Goal: Task Accomplishment & Management: Use online tool/utility

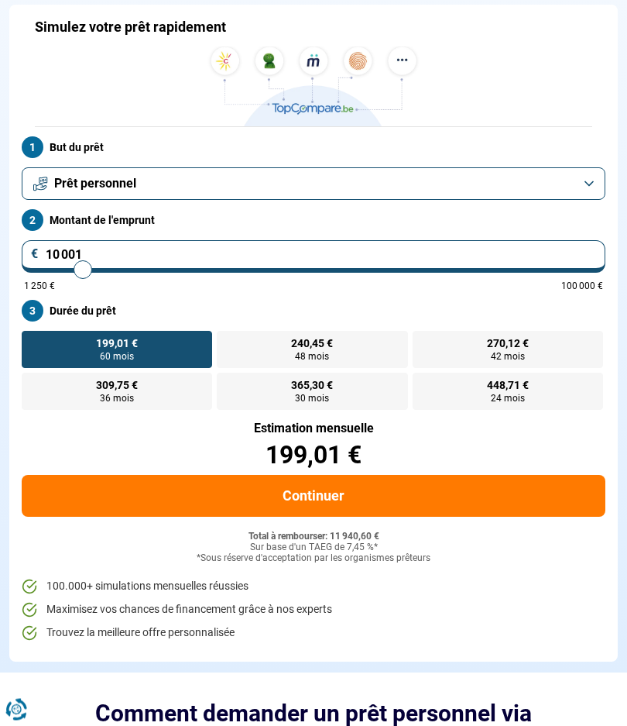
scroll to position [112, 0]
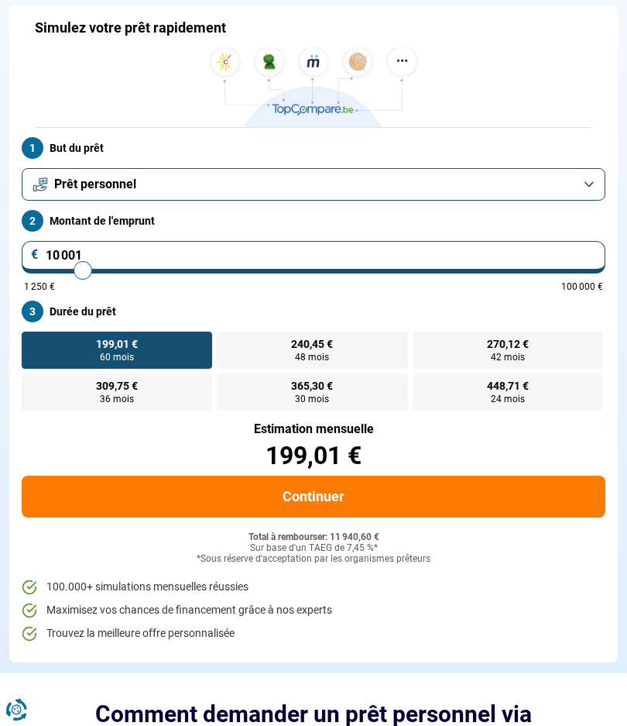
click at [586, 252] on input "10 001" at bounding box center [314, 257] width 584 height 33
type input "9 750"
type input "9750"
type input "10 500"
type input "10500"
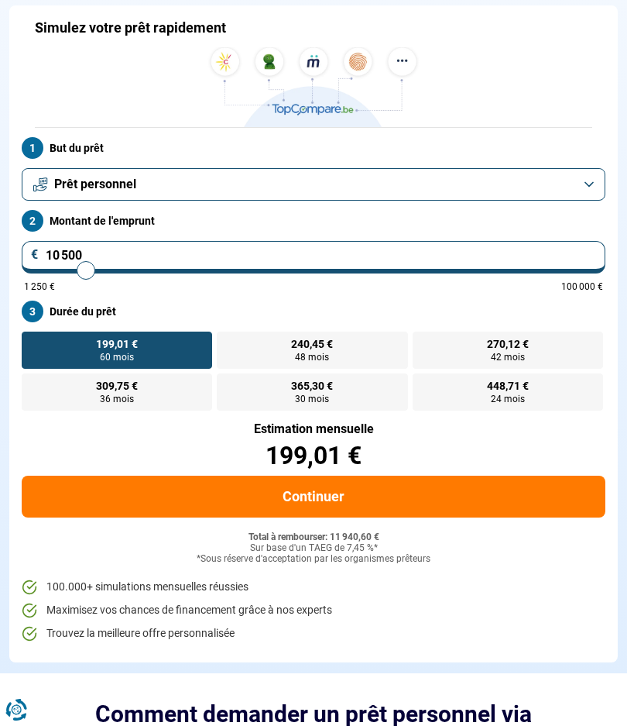
type input "10 750"
type input "10750"
type input "11 250"
type input "11250"
type input "12 250"
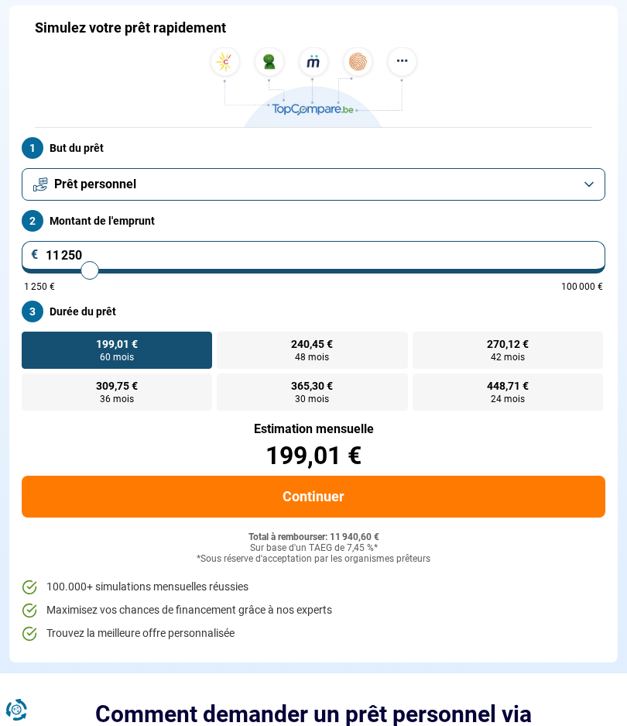
type input "12250"
type input "13 500"
type input "13500"
type input "14 500"
type input "14500"
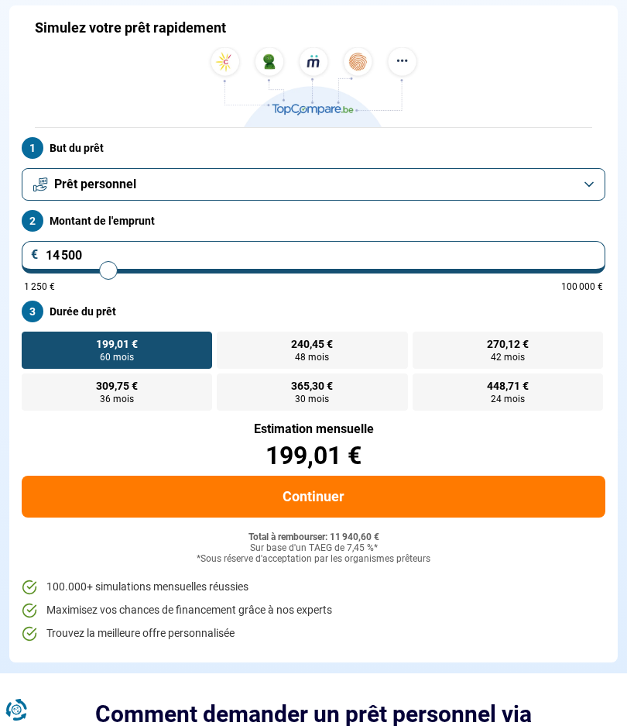
type input "15 750"
type input "15750"
type input "16 750"
type input "16750"
type input "18 000"
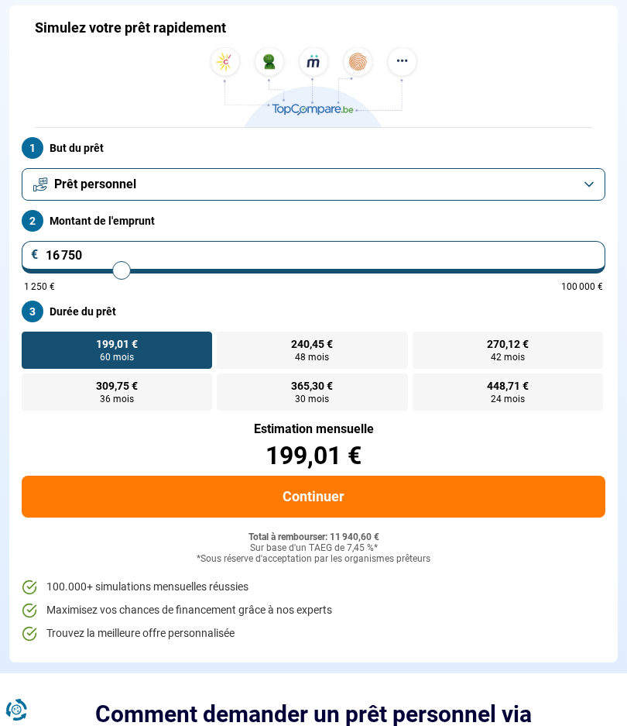
type input "18000"
type input "19 250"
type input "19250"
type input "20 500"
type input "20500"
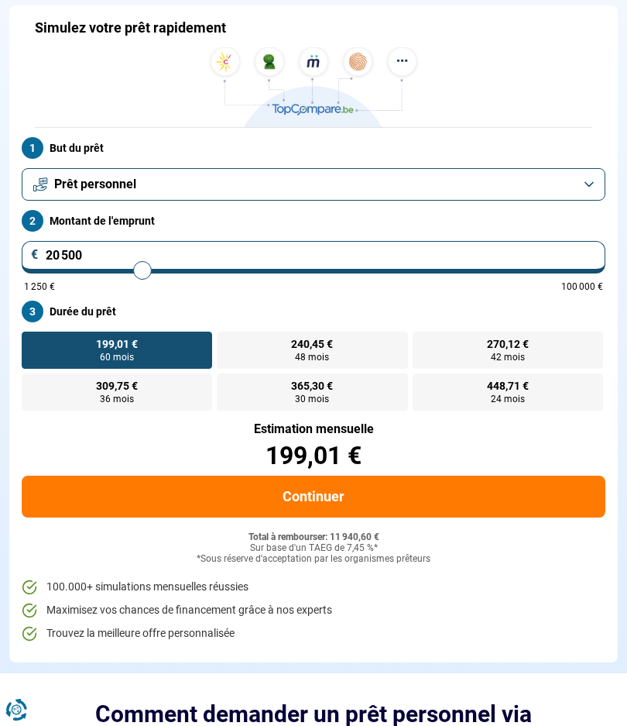
type input "21 500"
type input "21500"
type input "23 000"
type input "23000"
type input "24 250"
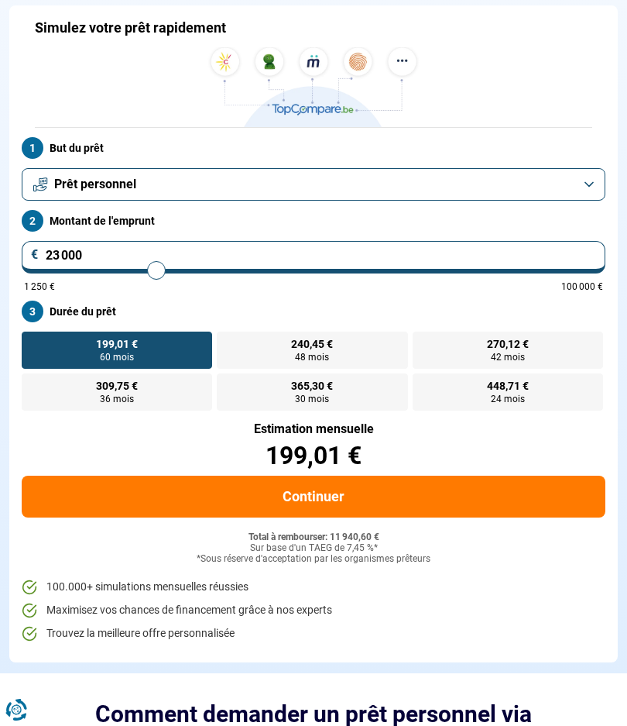
type input "24250"
type input "25 750"
type input "25750"
type input "27 250"
type input "27250"
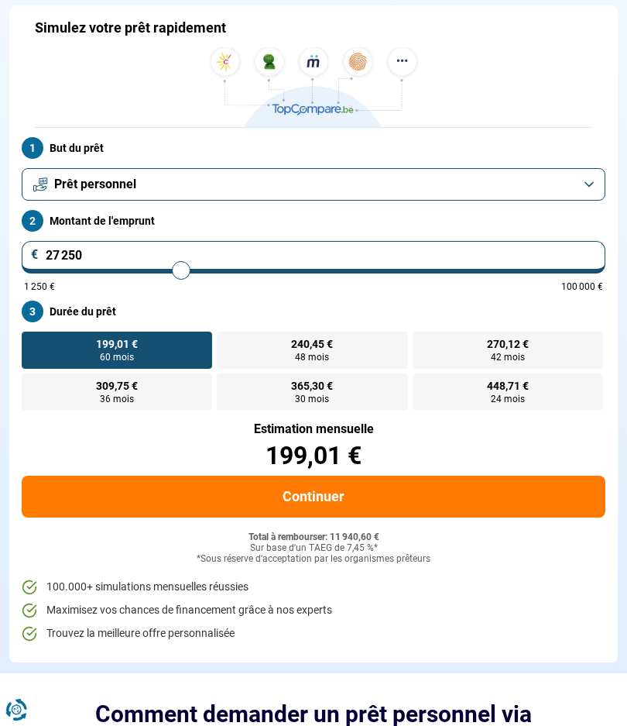
type input "28 750"
type input "28750"
type input "30 000"
type input "30000"
type input "31 500"
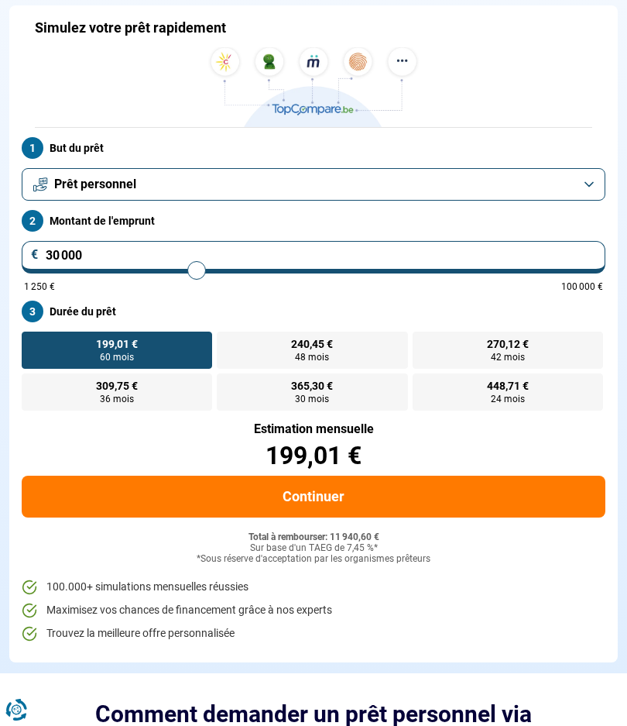
type input "31500"
type input "33 250"
type input "33250"
type input "34 750"
type input "34750"
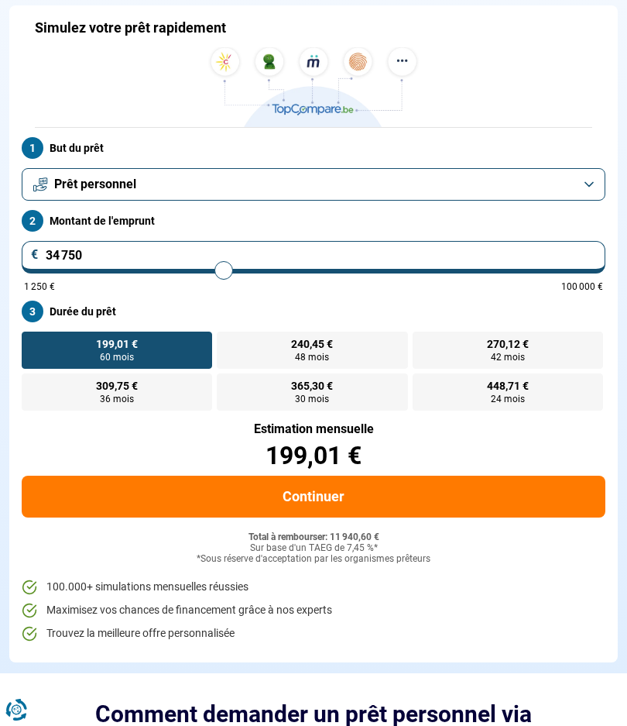
type input "36 000"
type input "36000"
type input "37 500"
type input "37500"
type input "38 500"
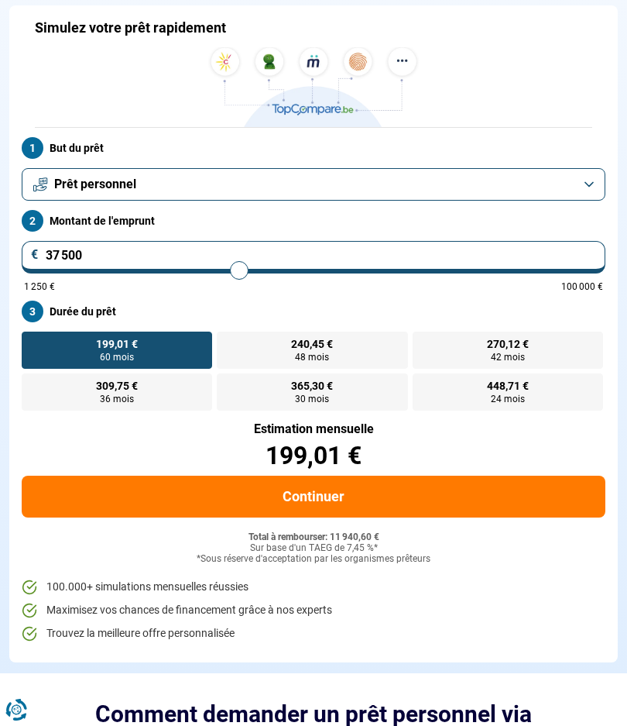
type input "38500"
type input "39 750"
type input "39750"
type input "41 250"
type input "41250"
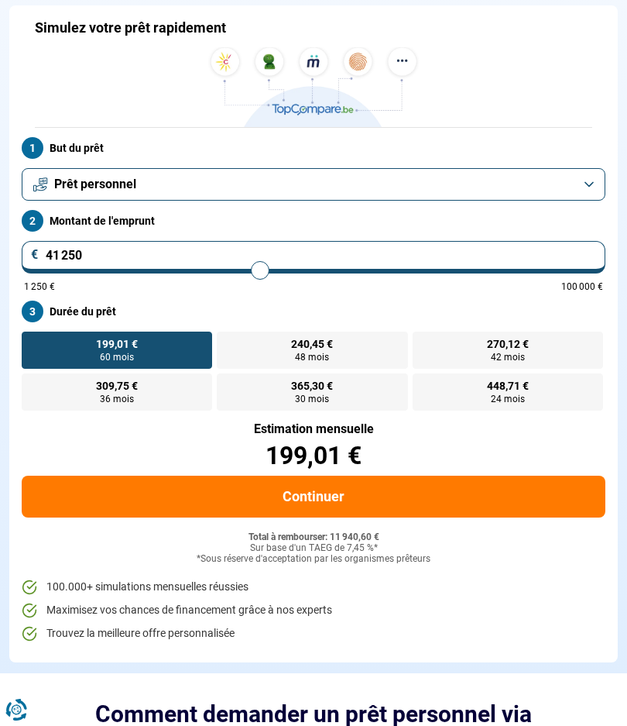
type input "42 750"
type input "42750"
type input "44 000"
type input "44000"
type input "45 750"
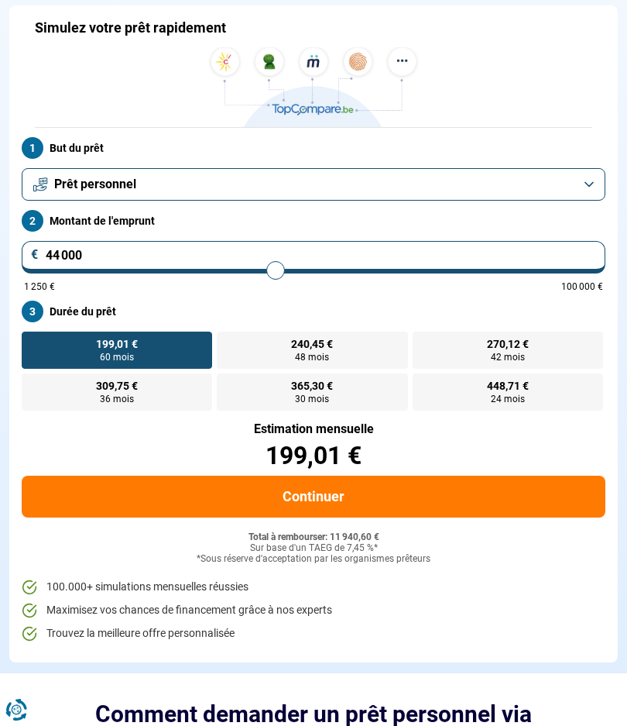
type input "45750"
type input "47 250"
type input "47250"
type input "49 250"
type input "49250"
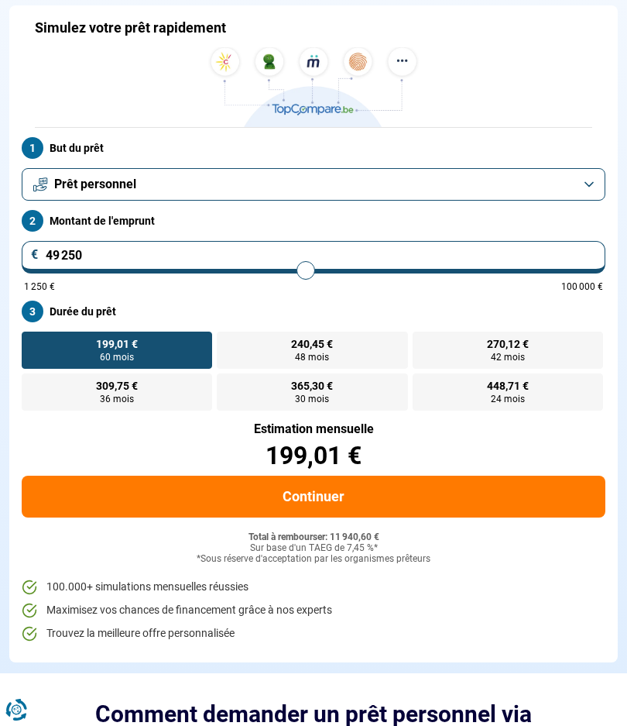
type input "51 250"
type input "51250"
type input "53 250"
type input "53250"
type input "55 250"
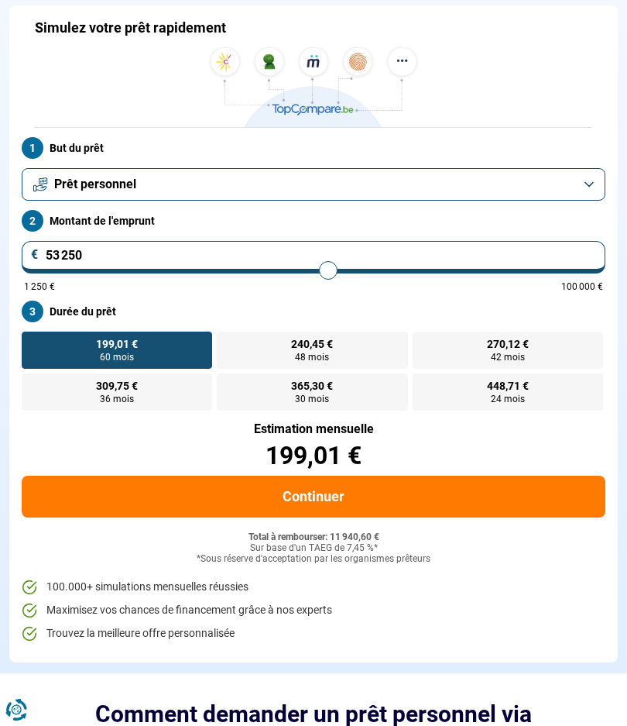
type input "55250"
type input "57 500"
type input "57500"
type input "59 500"
type input "59500"
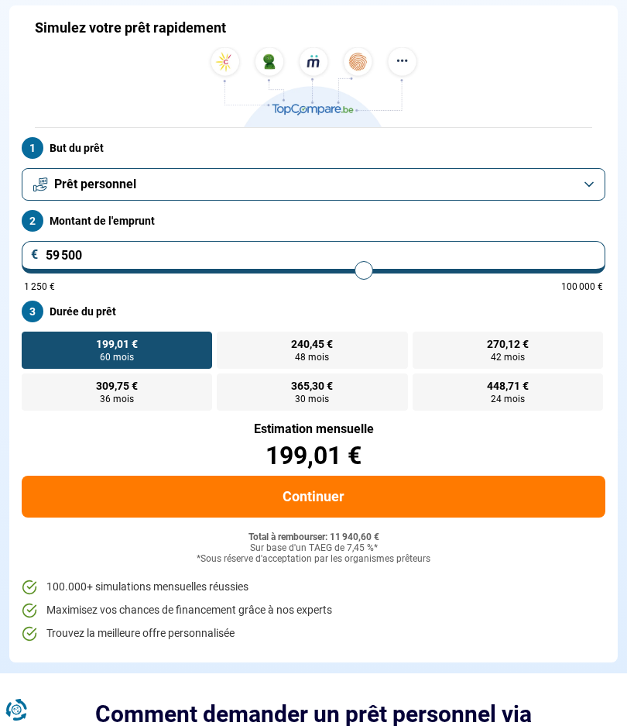
type input "61 750"
type input "61750"
type input "63 750"
type input "63750"
type input "66 000"
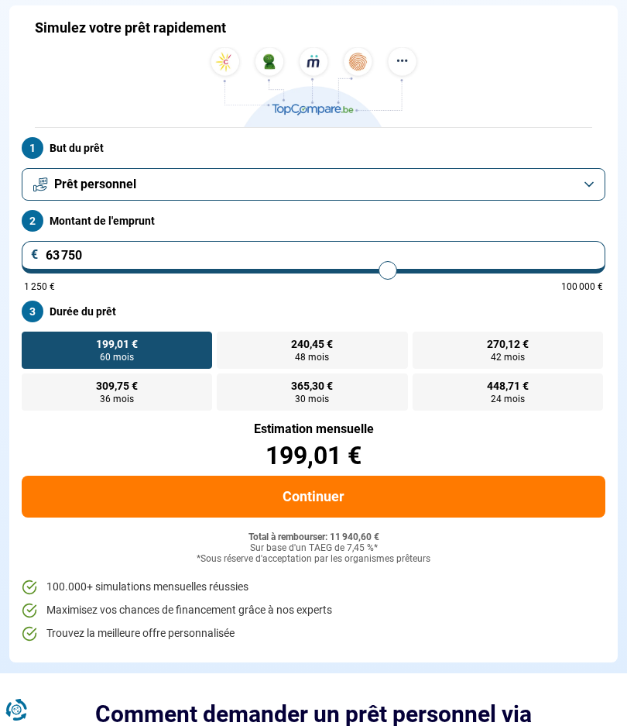
type input "66000"
type input "68 250"
type input "68250"
type input "70 250"
type input "70250"
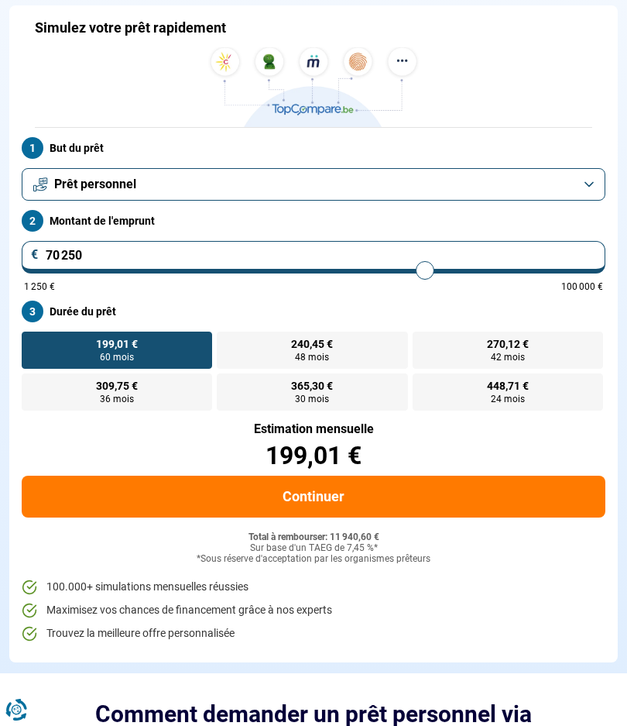
type input "72 500"
type input "72500"
type input "74 500"
type input "74500"
type input "76 500"
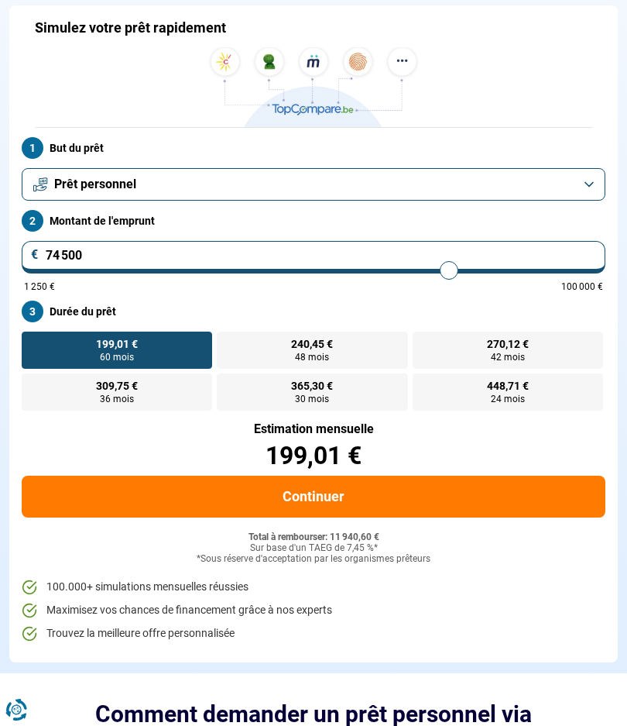
type input "76500"
type input "78 500"
type input "78500"
type input "80 250"
type input "80250"
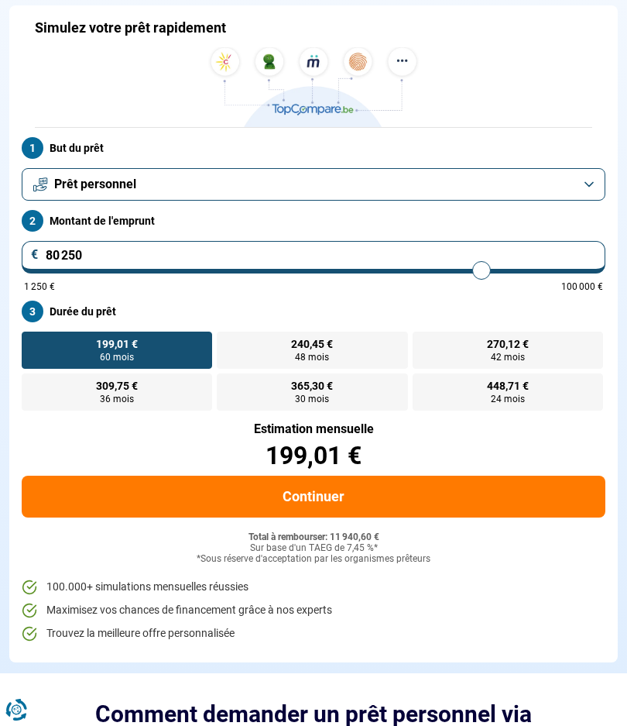
type input "82 000"
type input "82000"
type input "83 750"
type input "83750"
type input "85 250"
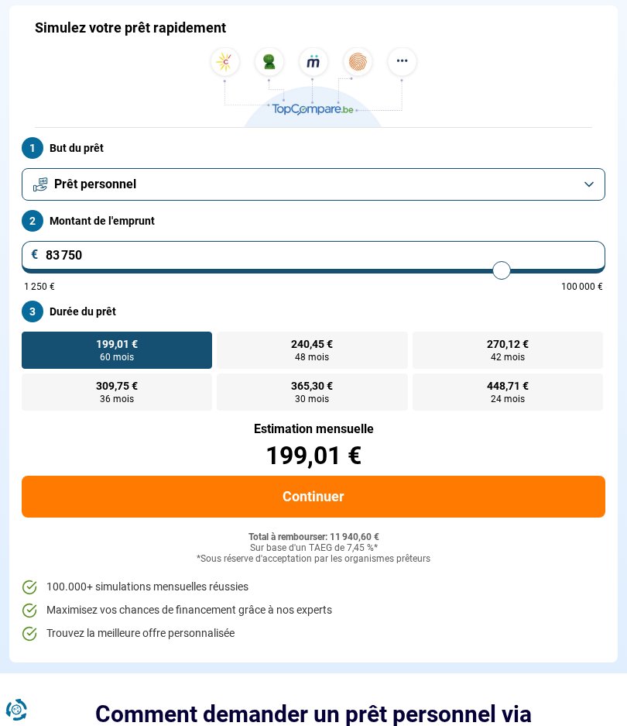
type input "85250"
type input "86 750"
type input "86750"
type input "88 250"
type input "88250"
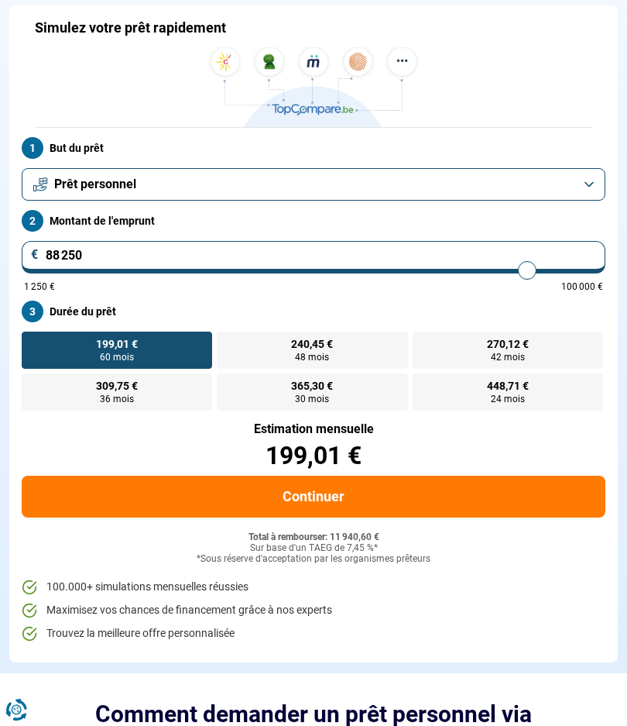
type input "89 750"
type input "89750"
type input "91 000"
type input "91000"
type input "92 500"
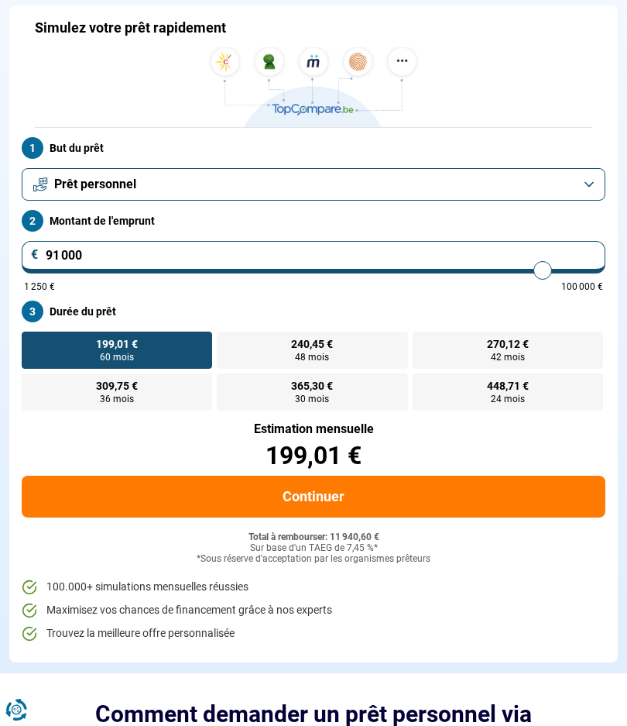
type input "92500"
type input "93 750"
type input "93750"
type input "95 000"
type input "95000"
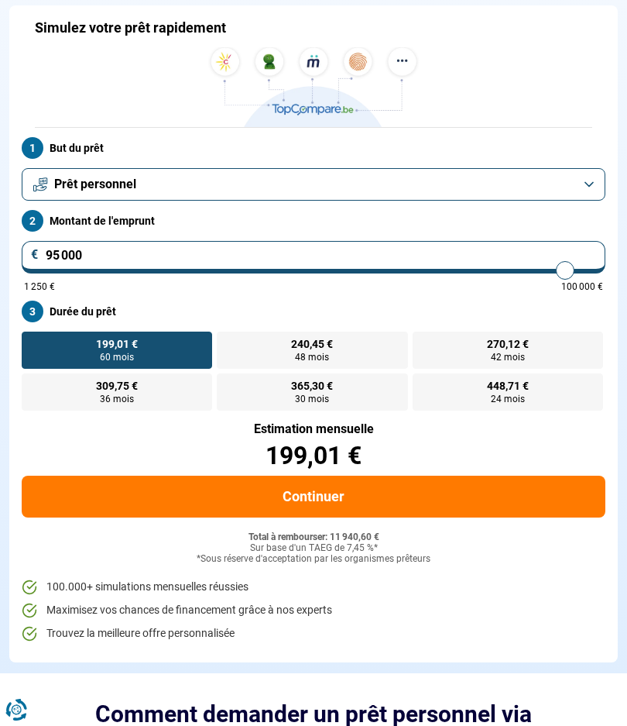
type input "96 250"
type input "96250"
type input "97 250"
type input "97250"
type input "98 250"
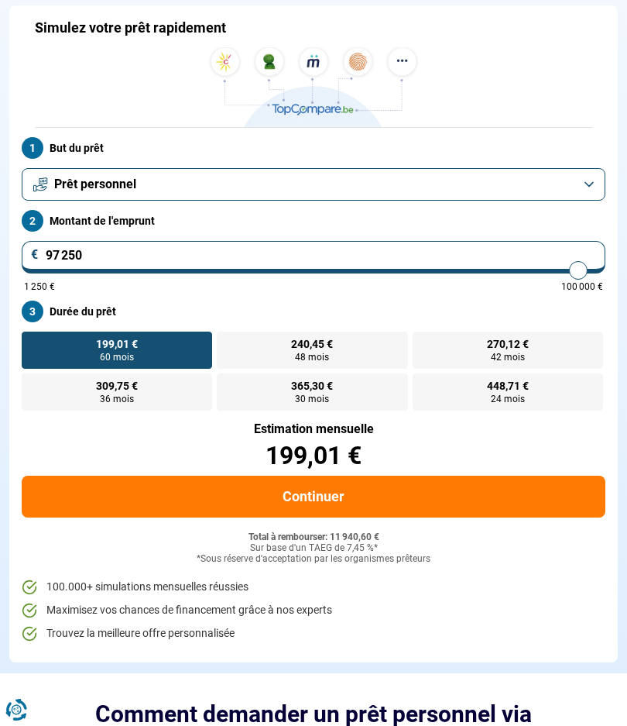
type input "98250"
type input "99 000"
type input "99000"
type input "100 000"
type input "100000"
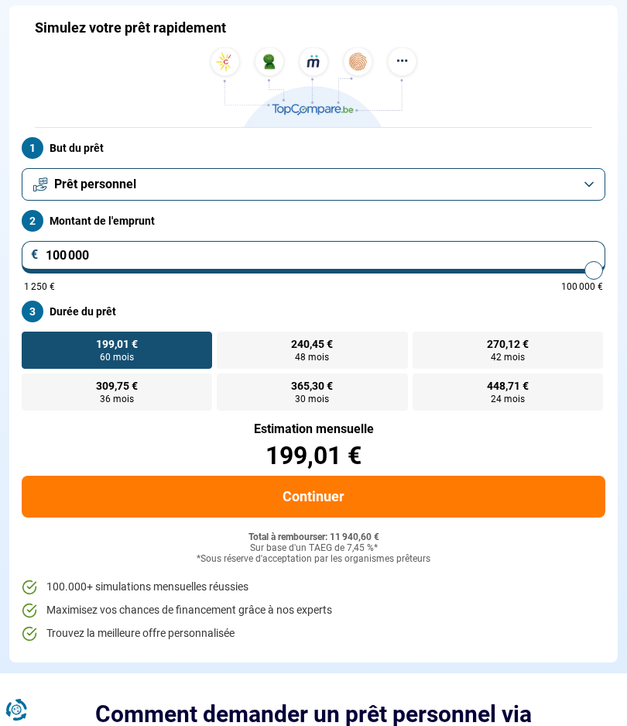
radio input "false"
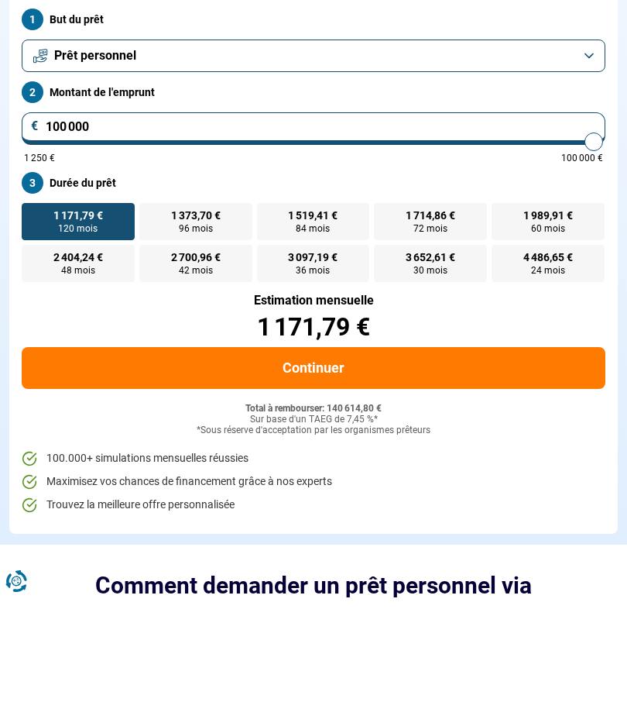
type input "99 750"
type input "99750"
type input "99 500"
type input "99500"
type input "99 000"
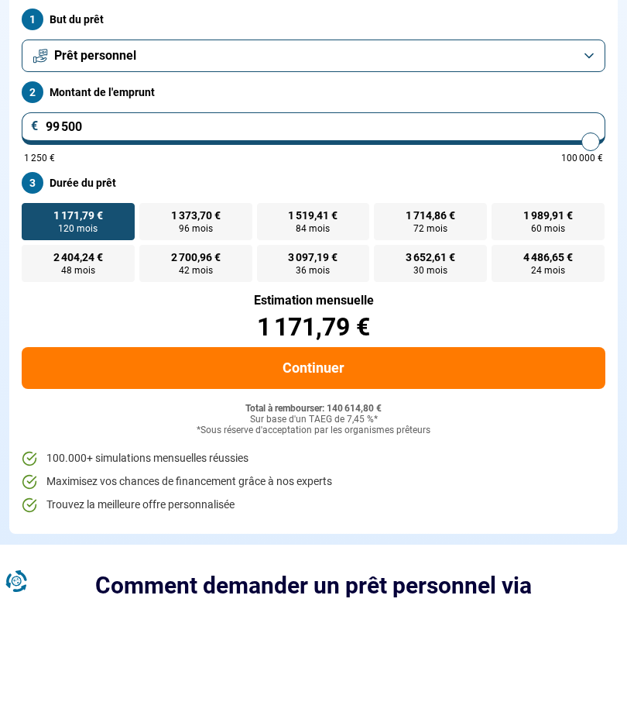
type input "99000"
type input "98 750"
type input "98750"
type input "98 250"
type input "98250"
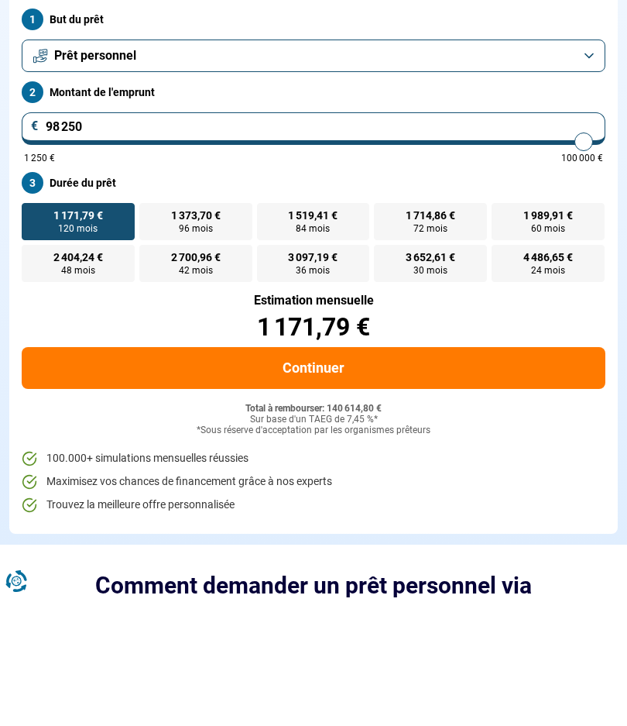
type input "98 000"
type input "98000"
type input "97 500"
type input "97500"
type input "97 000"
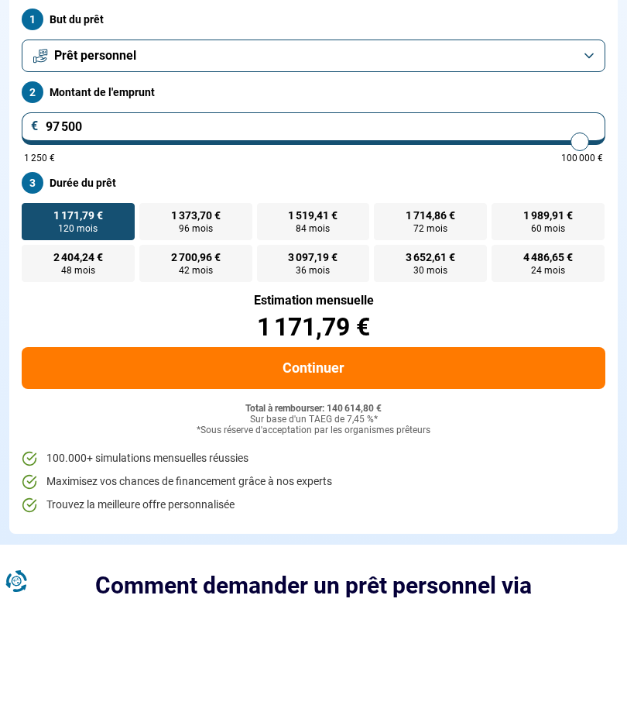
type input "97000"
type input "96 500"
type input "96500"
type input "96 000"
type input "96000"
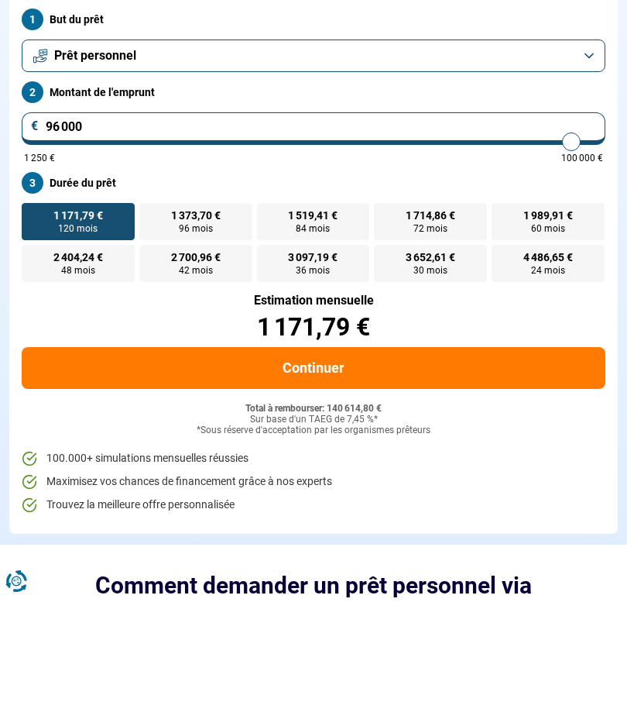
type input "95 500"
type input "95500"
type input "94 750"
type input "94750"
type input "94 000"
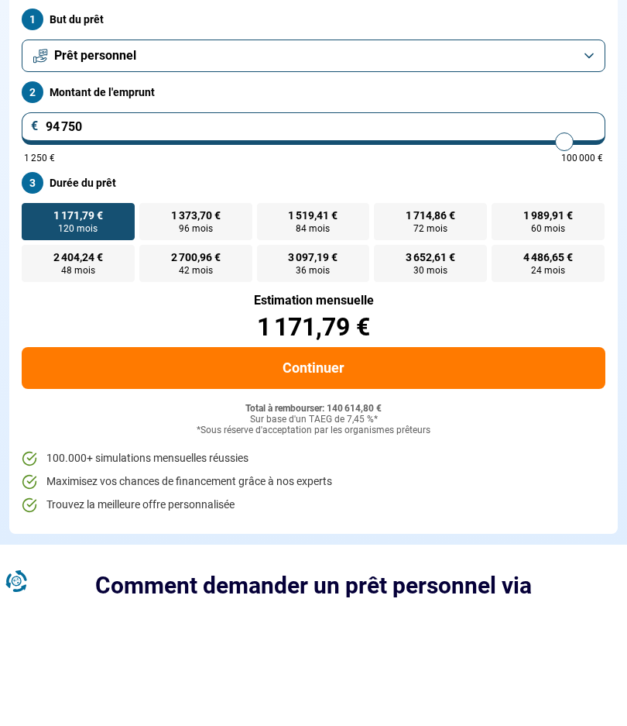
type input "94000"
type input "93 500"
type input "93500"
type input "92 500"
type input "92500"
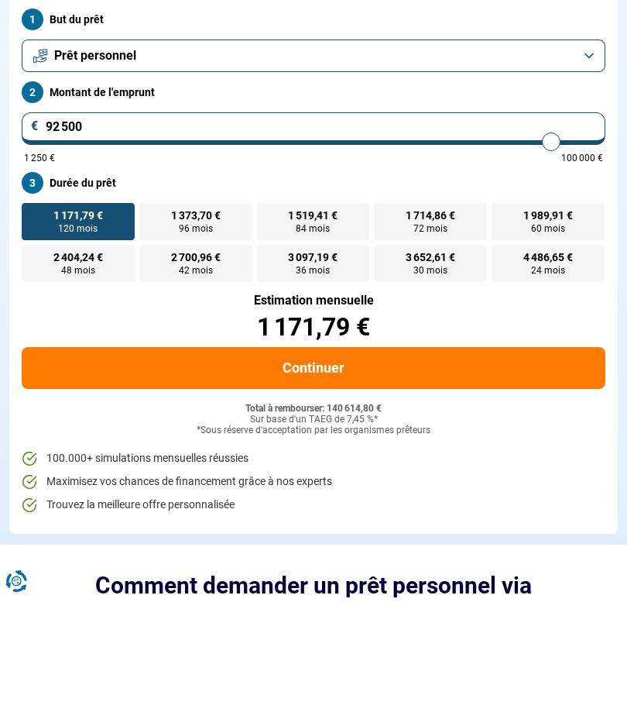
type input "91 750"
type input "91750"
type input "91 000"
type input "91000"
type input "90 500"
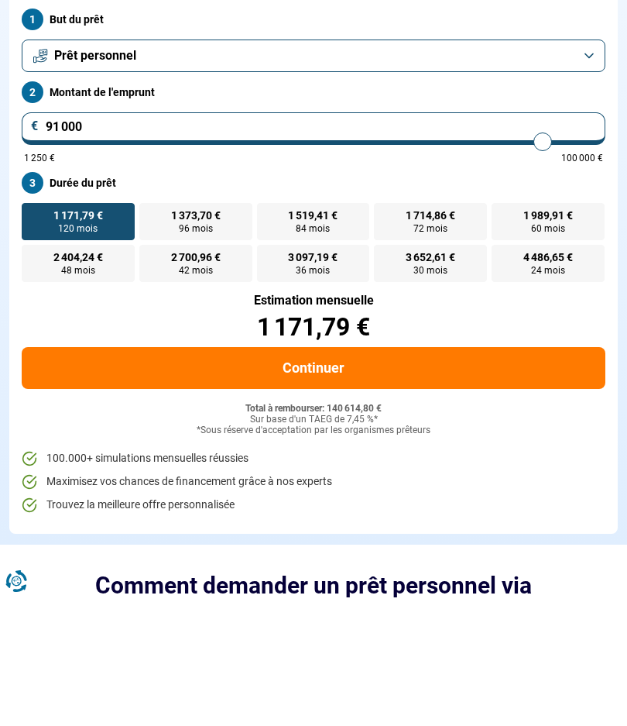
type input "90500"
type input "89 750"
type input "89750"
type input "89 000"
type input "89000"
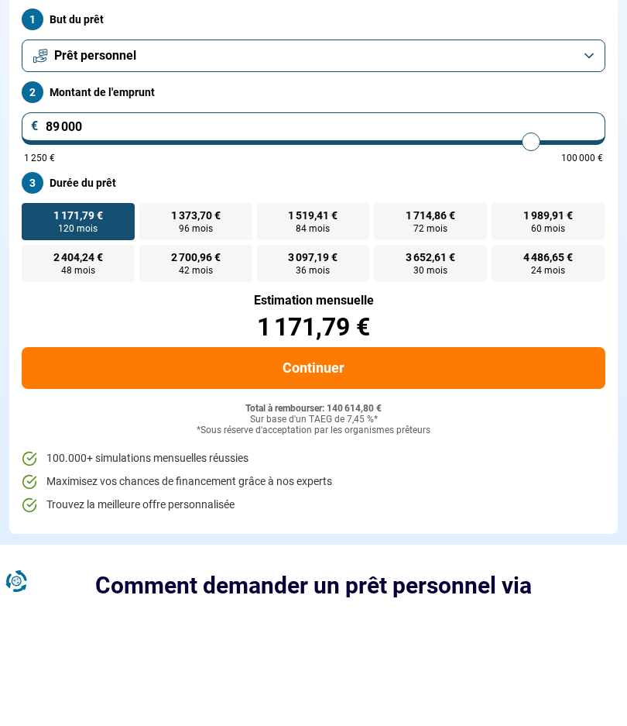
type input "88 500"
type input "88500"
type input "88 000"
type input "88000"
type input "87 500"
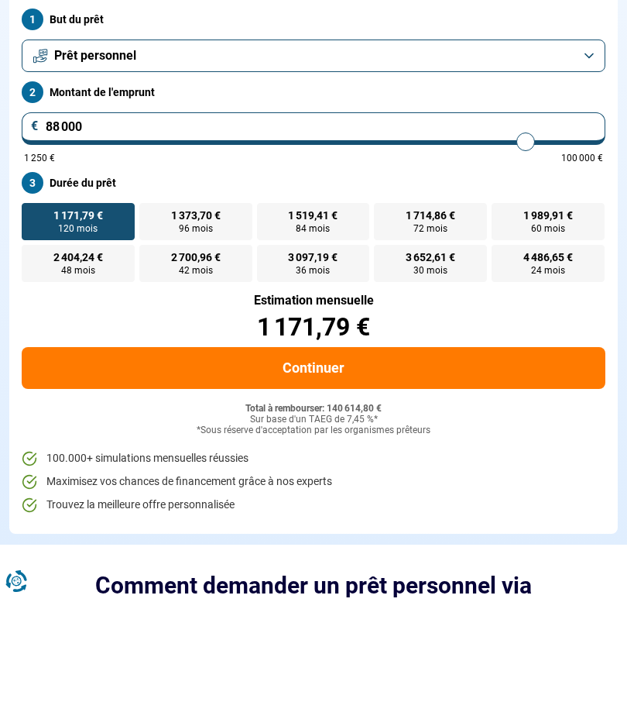
type input "87500"
type input "86 750"
type input "86750"
type input "86 250"
type input "86250"
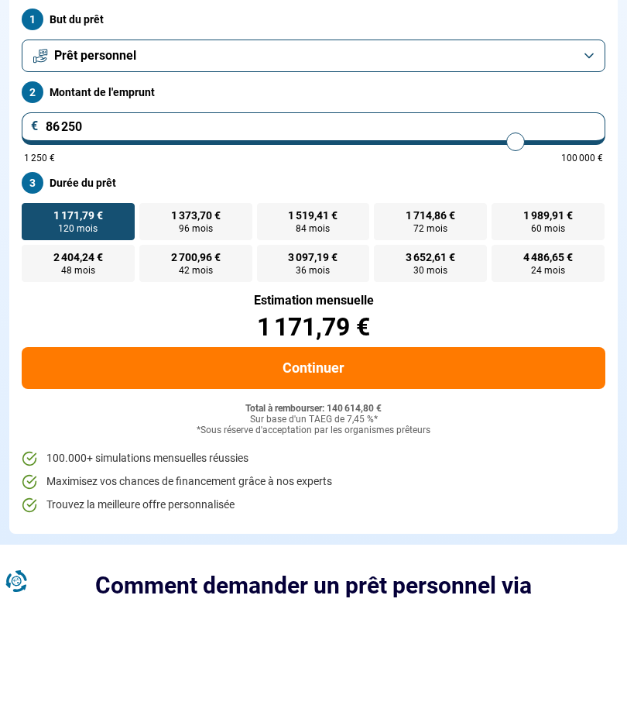
type input "85 750"
type input "85750"
type input "85 000"
type input "85000"
type input "84 500"
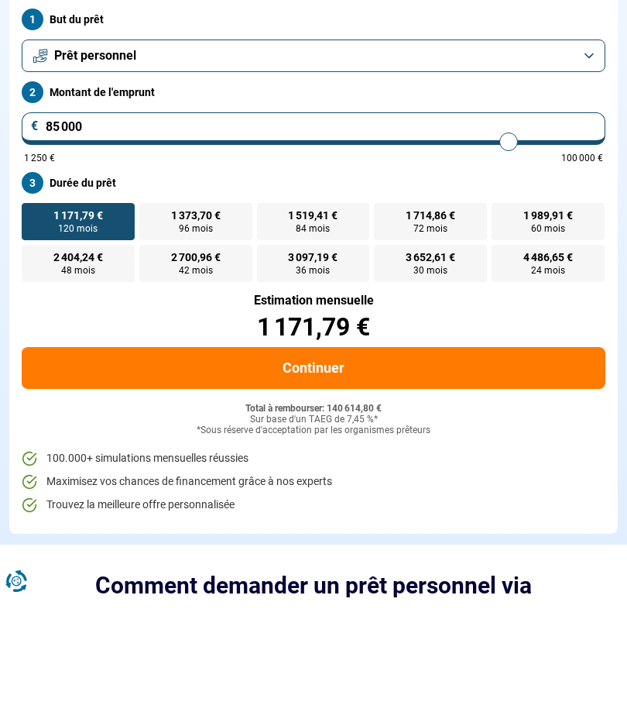
type input "84500"
type input "83 750"
type input "83750"
type input "83 250"
type input "83250"
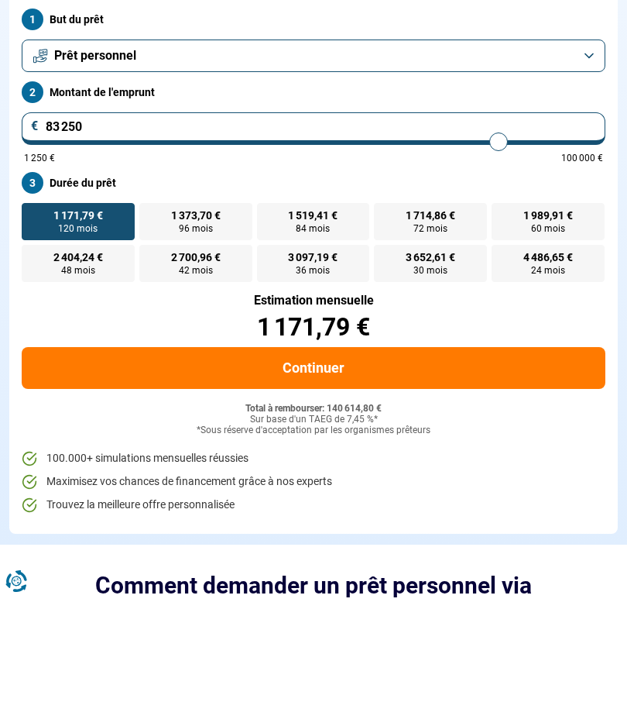
type input "82 750"
type input "82750"
type input "82 000"
type input "82000"
type input "81 500"
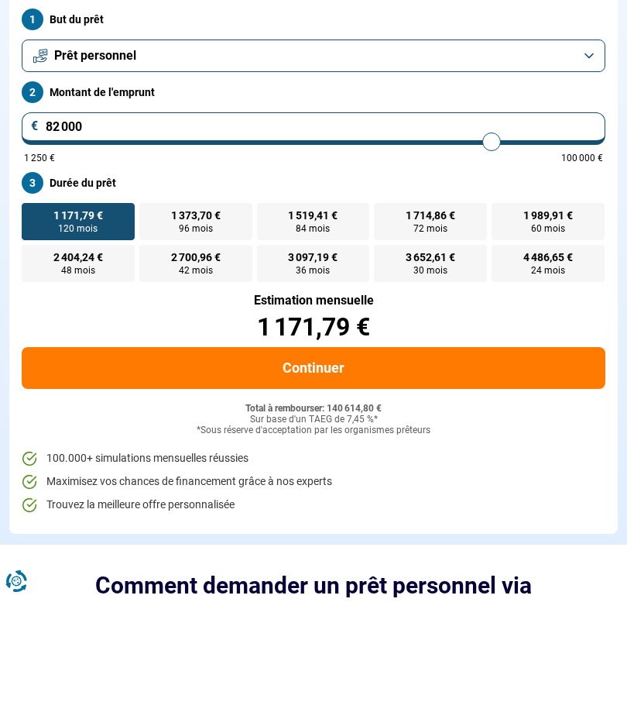
type input "81500"
type input "80 750"
type input "80750"
type input "80 250"
type input "80250"
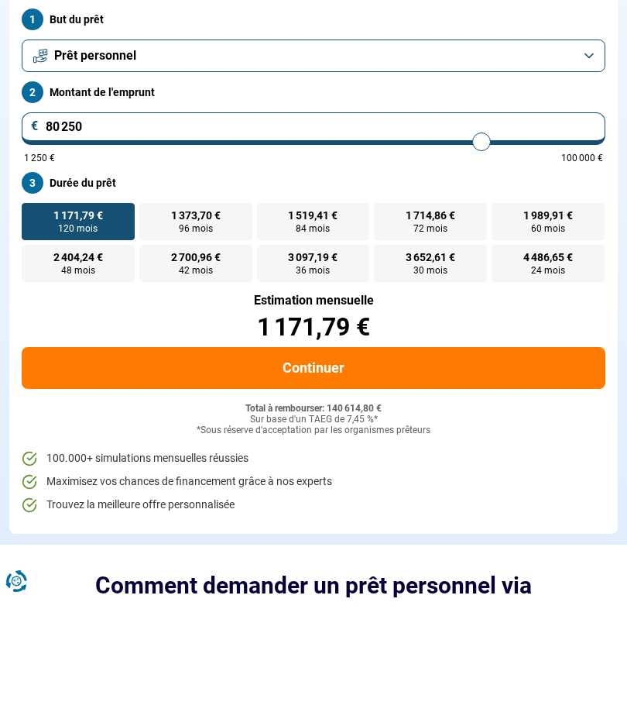
type input "79 750"
type input "79750"
type input "79 000"
type input "79000"
type input "78 250"
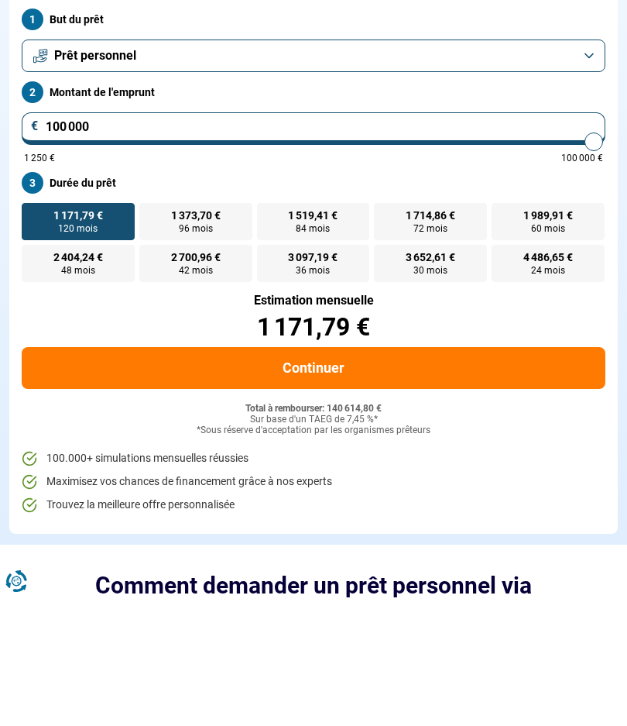
click at [592, 168] on button "Prêt personnel" at bounding box center [314, 184] width 584 height 33
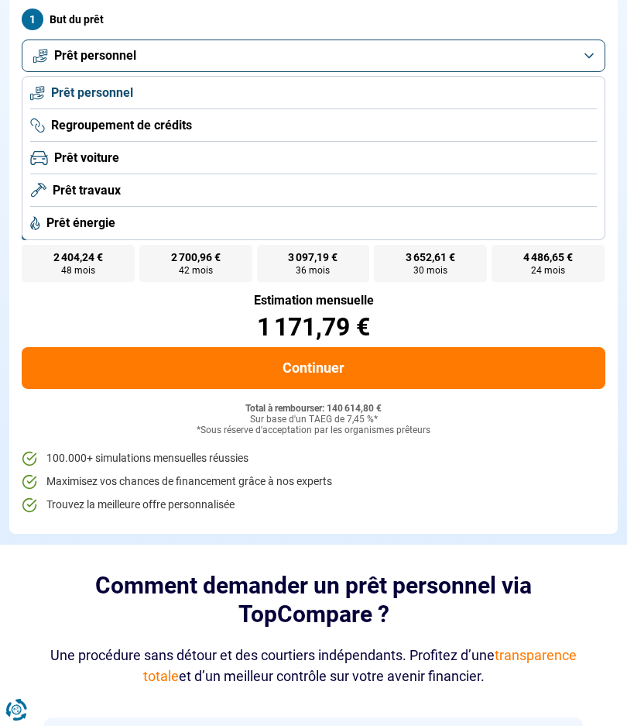
click at [184, 104] on li "Prêt personnel" at bounding box center [313, 93] width 567 height 33
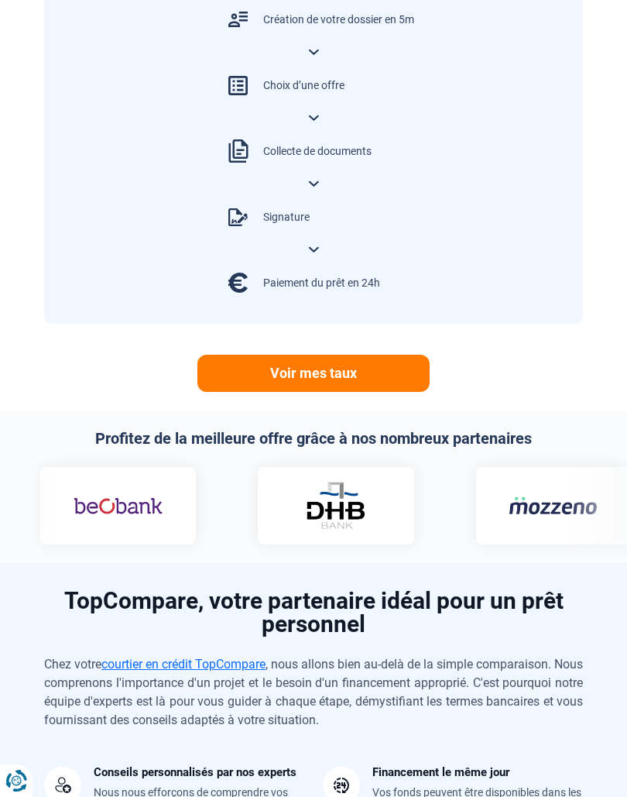
scroll to position [977, 0]
